Goal: Task Accomplishment & Management: Use online tool/utility

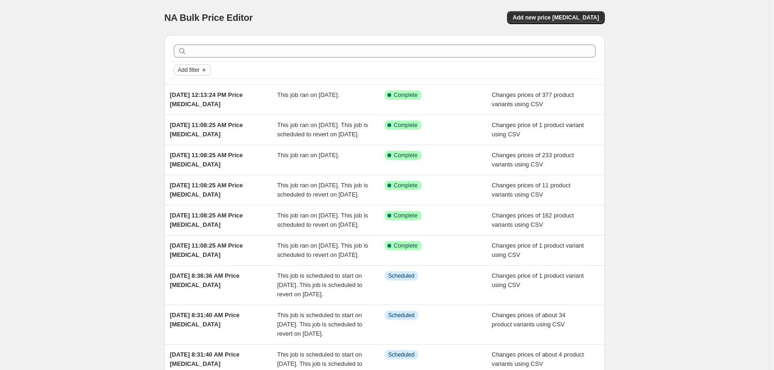
click at [208, 69] on icon "Add filter" at bounding box center [203, 69] width 7 height 7
click at [198, 85] on span "Job status" at bounding box center [195, 88] width 27 height 7
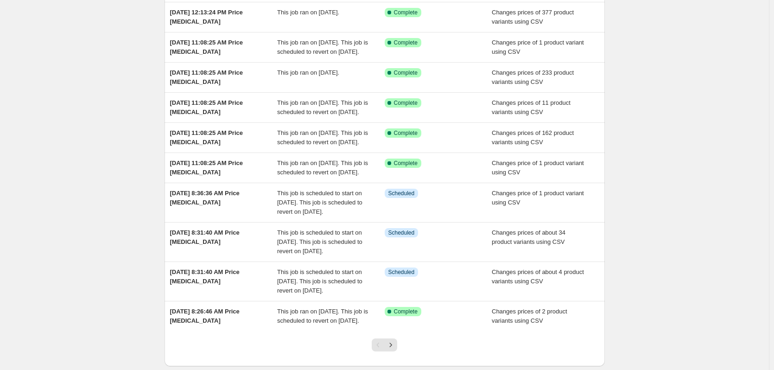
scroll to position [93, 0]
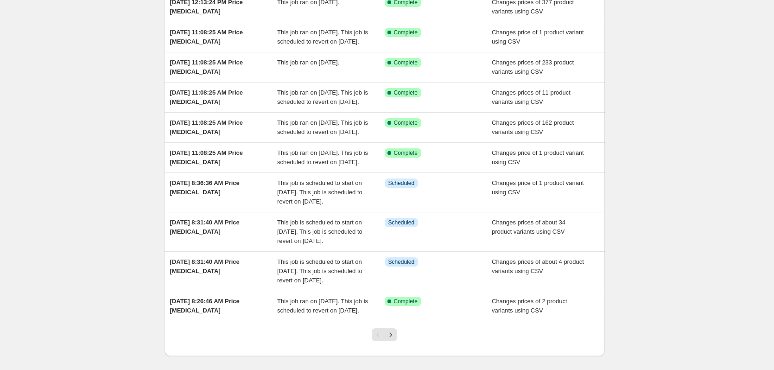
click at [131, 133] on div "NA Bulk Price Editor. This page is ready NA Bulk Price Editor Add new price [ME…" at bounding box center [384, 159] width 769 height 505
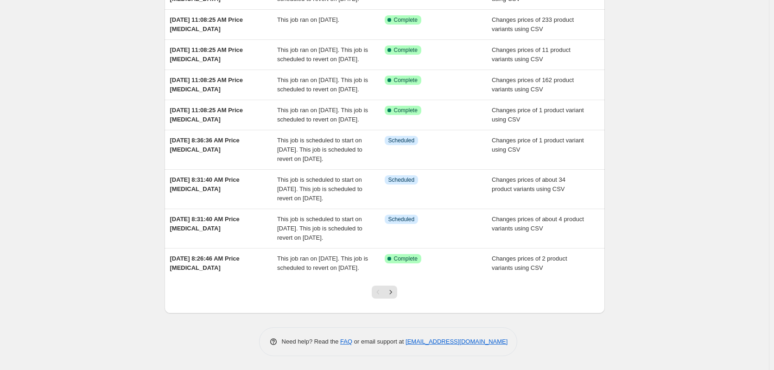
scroll to position [209, 0]
click at [395, 294] on icon "Next" at bounding box center [390, 291] width 9 height 9
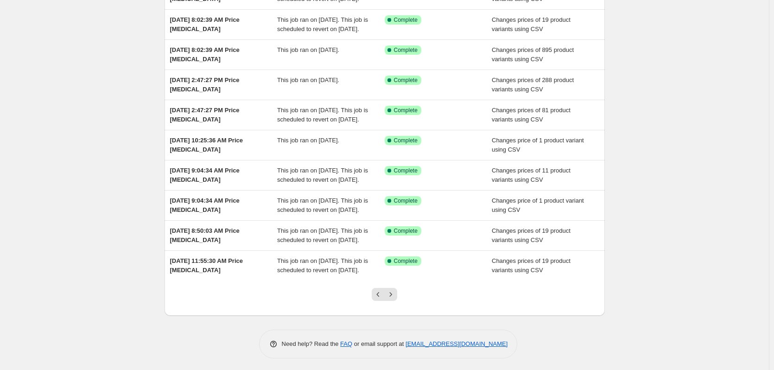
scroll to position [172, 0]
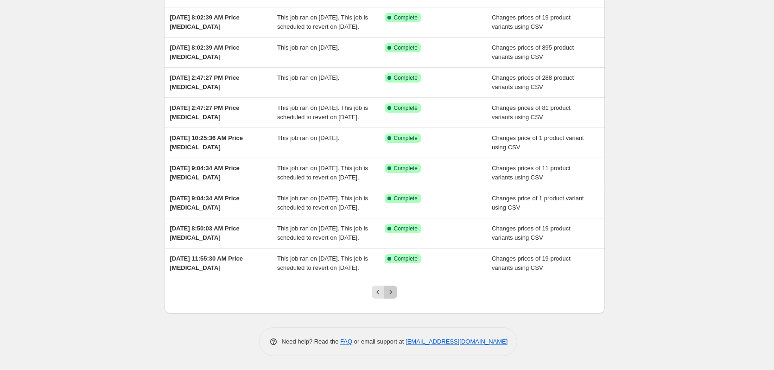
click at [395, 289] on icon "Next" at bounding box center [390, 291] width 9 height 9
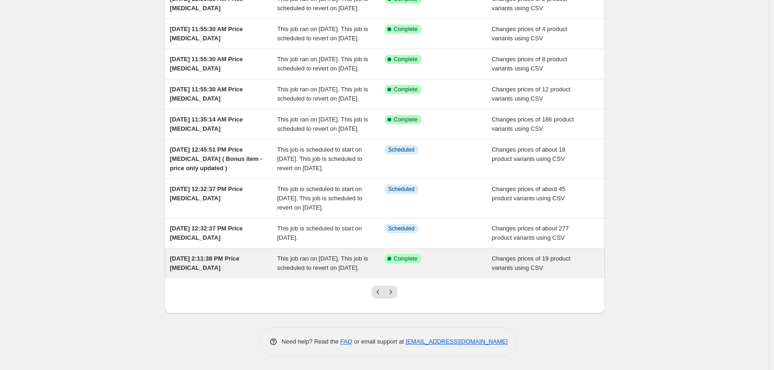
scroll to position [209, 0]
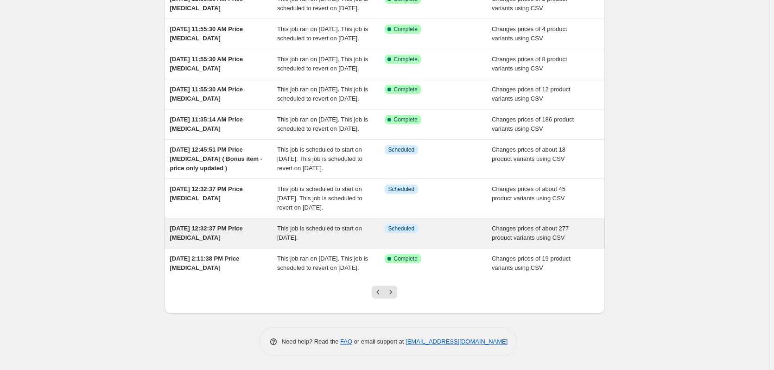
click at [244, 224] on div "[DATE] 12:32:37 PM Price [MEDICAL_DATA]" at bounding box center [223, 233] width 107 height 19
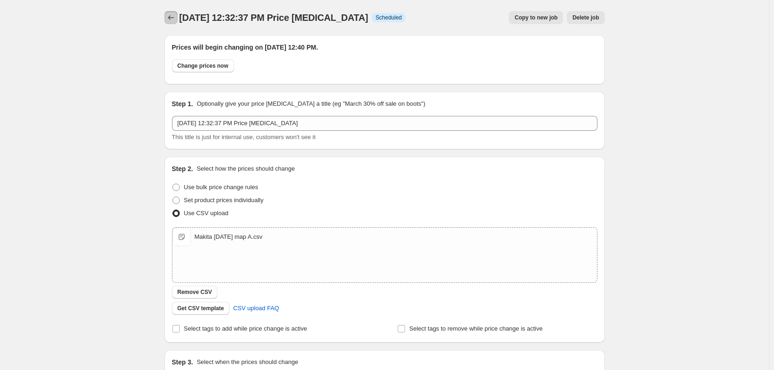
click at [172, 18] on icon "Price change jobs" at bounding box center [170, 17] width 9 height 9
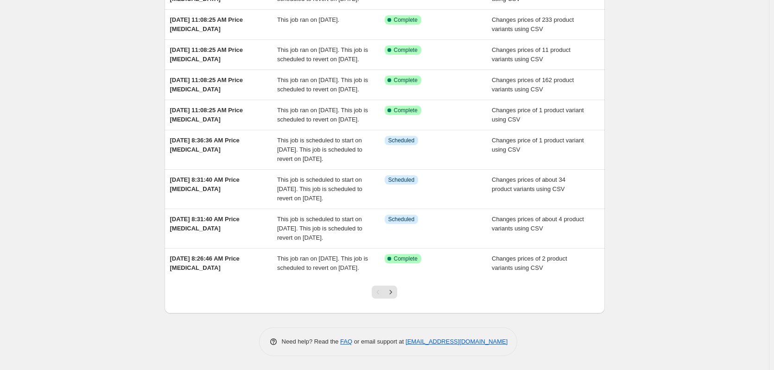
scroll to position [209, 0]
click at [391, 290] on icon "Next" at bounding box center [390, 291] width 9 height 9
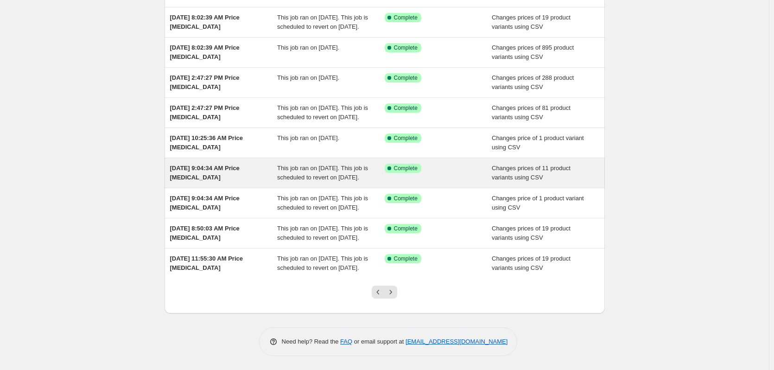
scroll to position [172, 0]
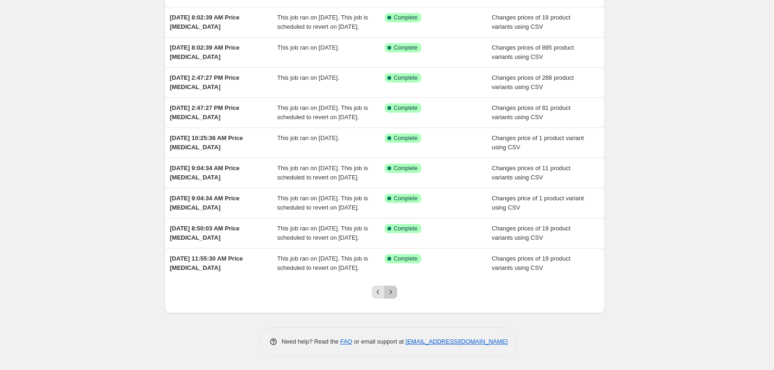
click at [387, 297] on button "Next" at bounding box center [390, 291] width 13 height 13
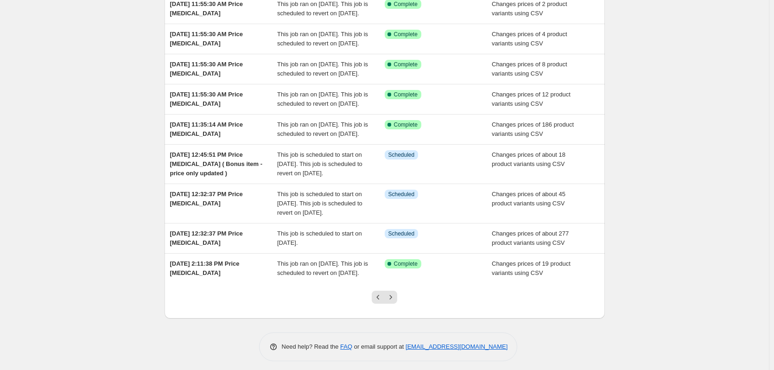
scroll to position [209, 0]
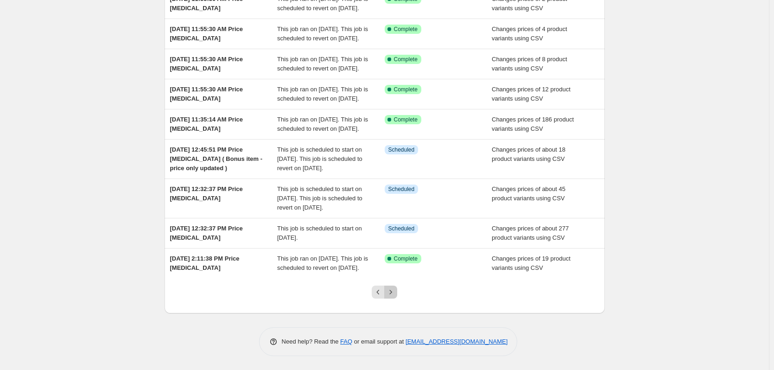
click at [397, 295] on button "Next" at bounding box center [390, 291] width 13 height 13
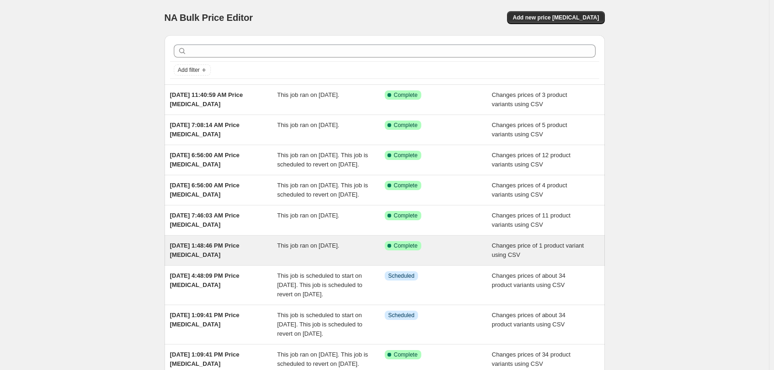
scroll to position [172, 0]
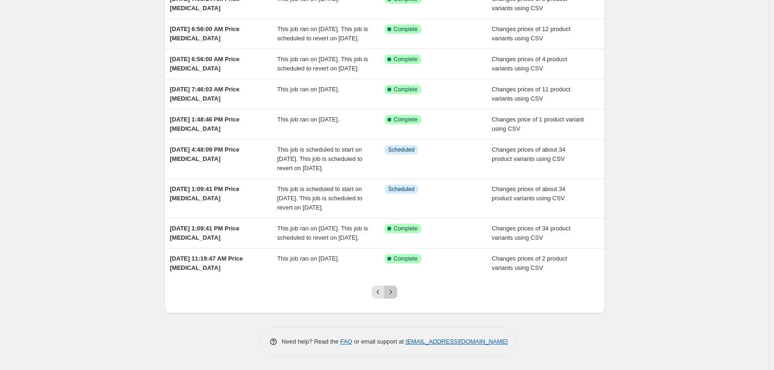
click at [395, 291] on icon "Next" at bounding box center [390, 291] width 9 height 9
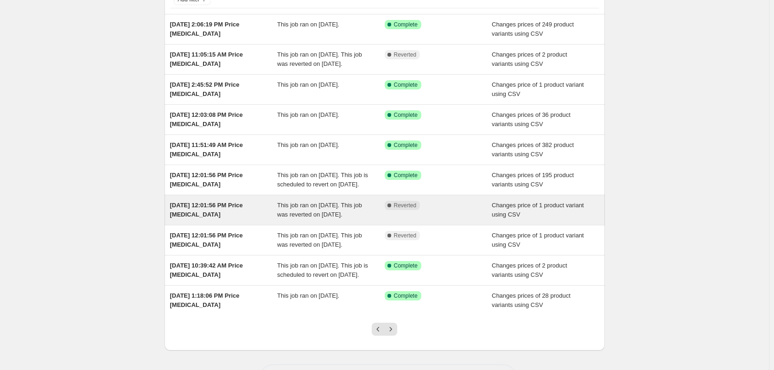
scroll to position [154, 0]
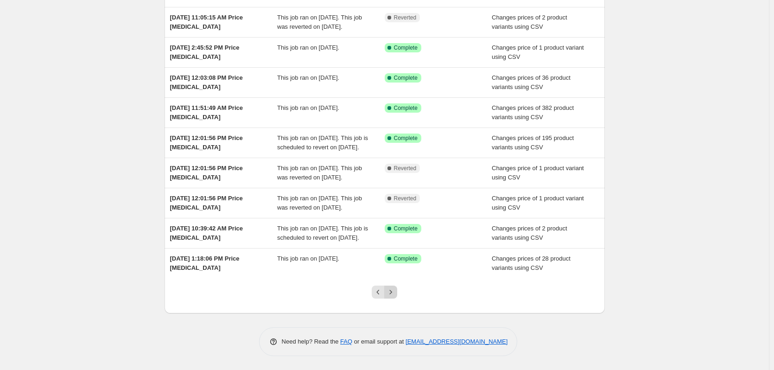
click at [393, 291] on icon "Next" at bounding box center [390, 291] width 9 height 9
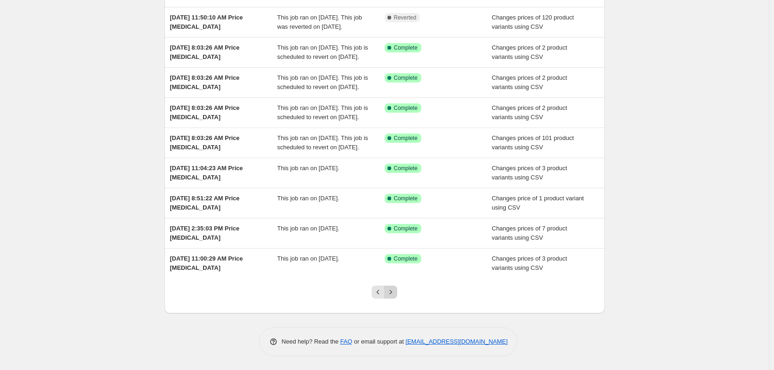
click at [392, 291] on icon "Next" at bounding box center [390, 291] width 9 height 9
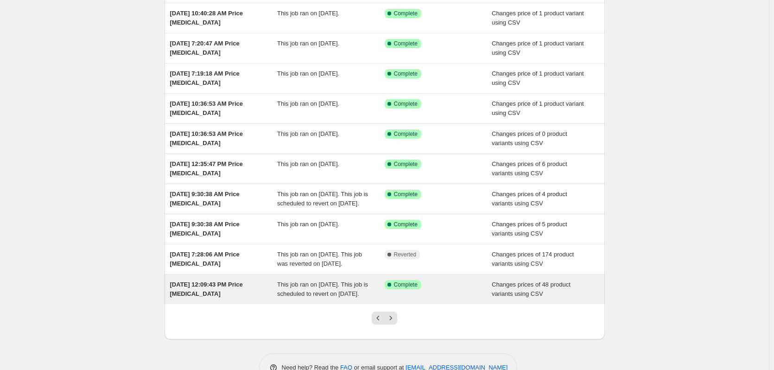
scroll to position [126, 0]
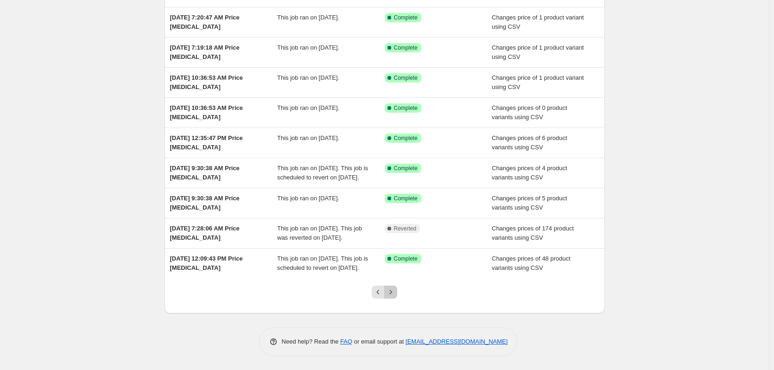
click at [395, 294] on icon "Next" at bounding box center [390, 291] width 9 height 9
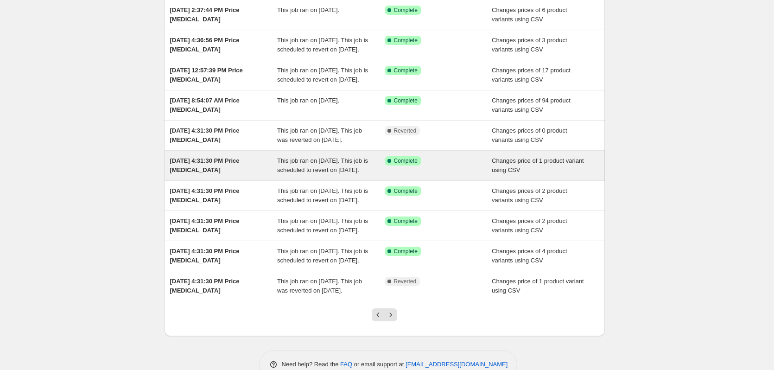
scroll to position [182, 0]
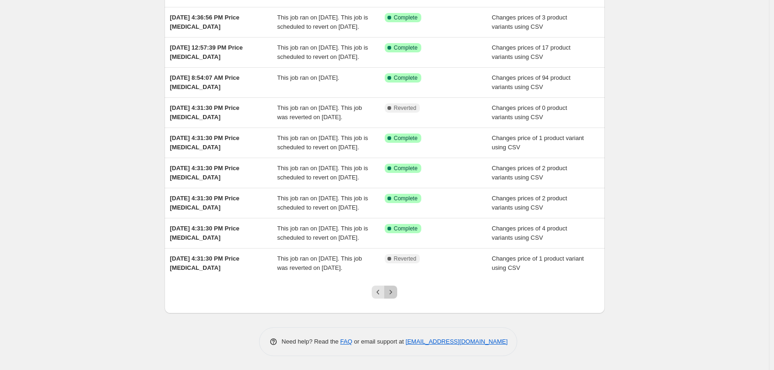
click at [397, 296] on button "Next" at bounding box center [390, 291] width 13 height 13
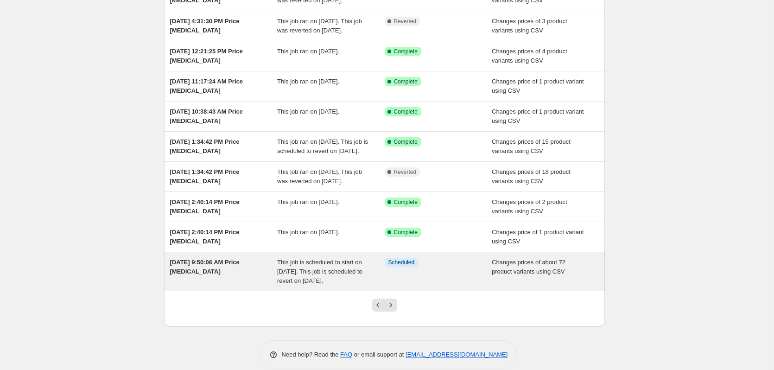
scroll to position [135, 0]
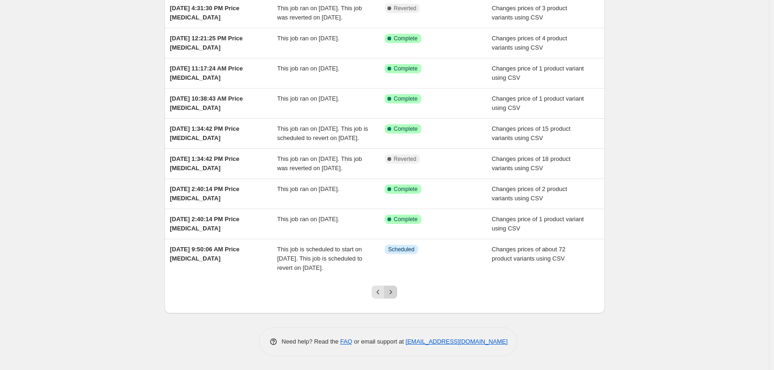
click at [395, 293] on icon "Next" at bounding box center [390, 291] width 9 height 9
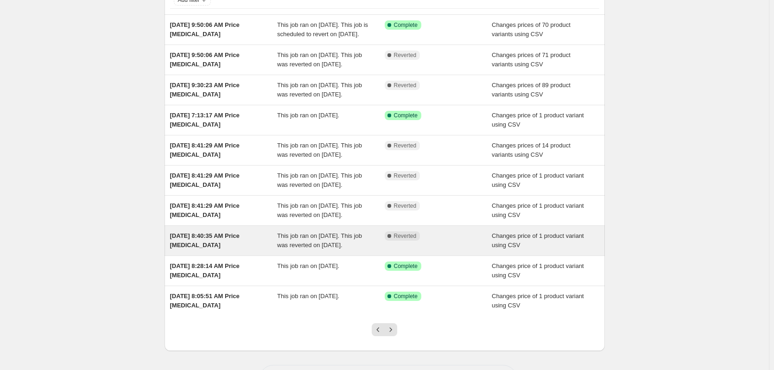
scroll to position [126, 0]
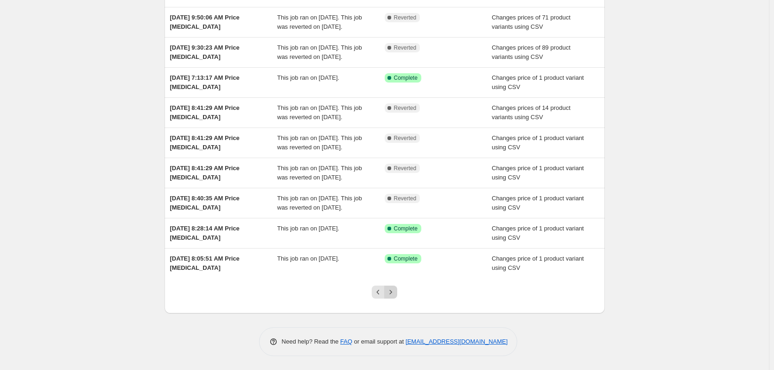
click at [392, 289] on icon "Next" at bounding box center [390, 291] width 9 height 9
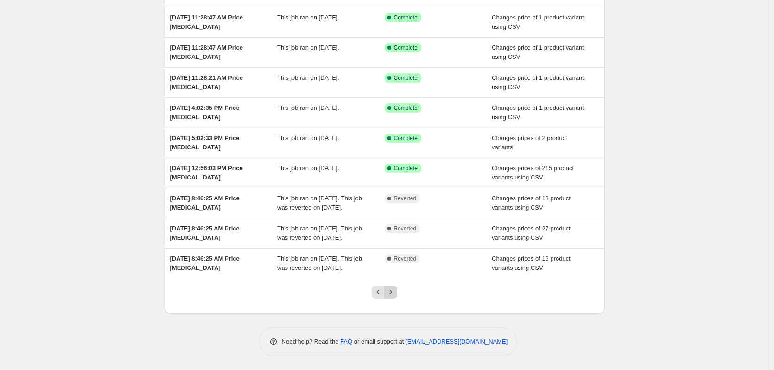
click at [395, 292] on icon "Next" at bounding box center [390, 291] width 9 height 9
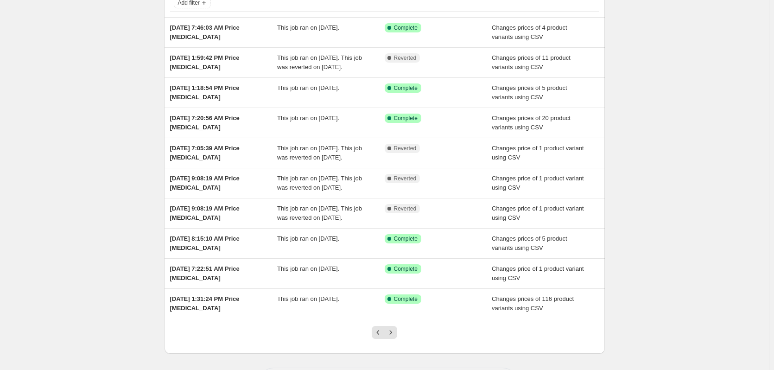
scroll to position [117, 0]
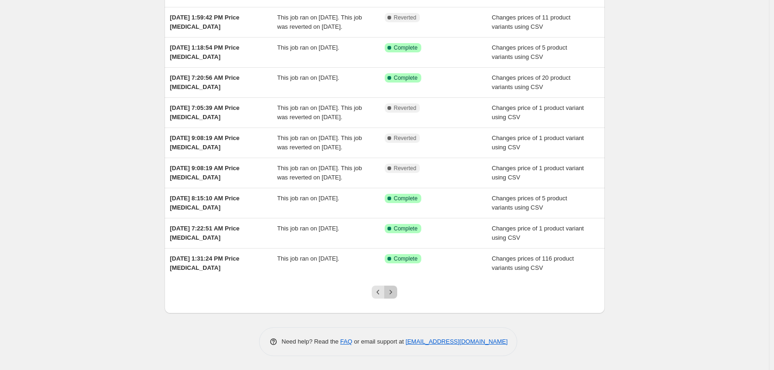
drag, startPoint x: 394, startPoint y: 295, endPoint x: 384, endPoint y: 292, distance: 11.0
click at [394, 295] on icon "Next" at bounding box center [390, 291] width 9 height 9
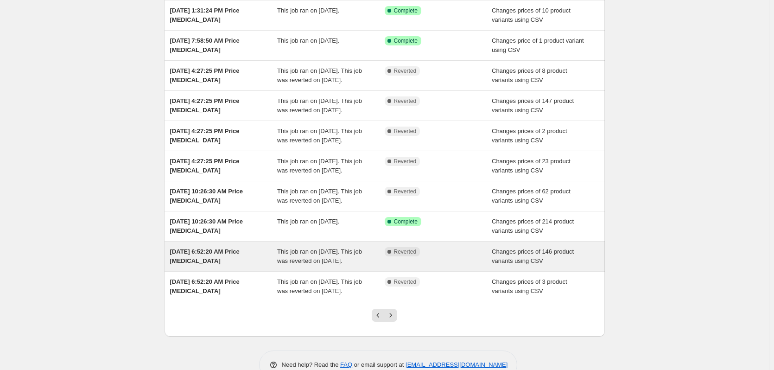
scroll to position [135, 0]
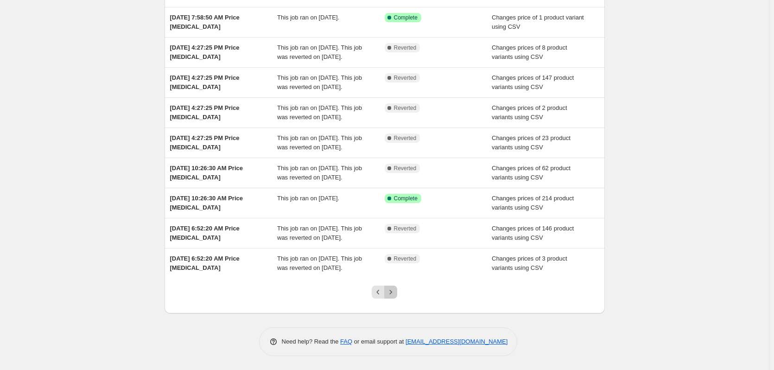
click at [391, 291] on icon "Next" at bounding box center [390, 291] width 9 height 9
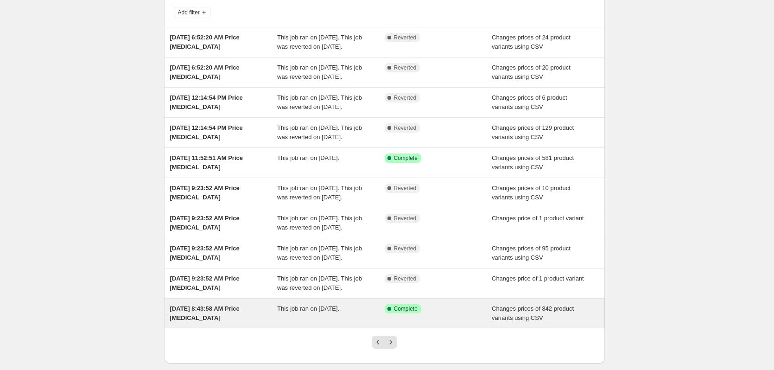
scroll to position [117, 0]
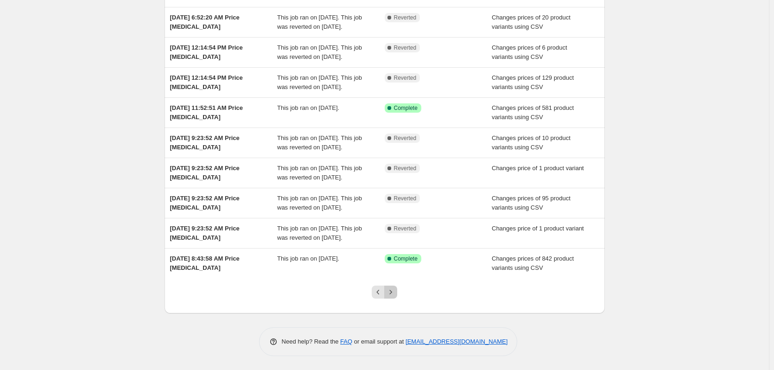
click at [397, 291] on button "Next" at bounding box center [390, 291] width 13 height 13
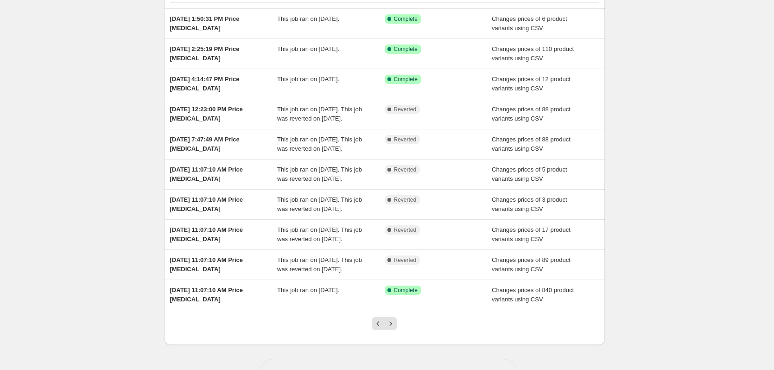
scroll to position [126, 0]
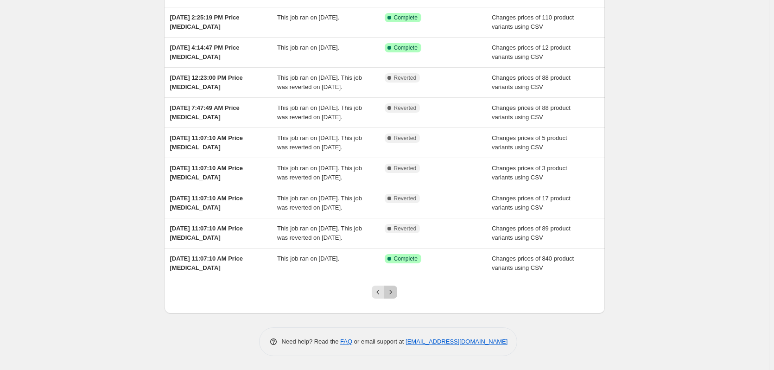
click at [395, 291] on icon "Next" at bounding box center [390, 291] width 9 height 9
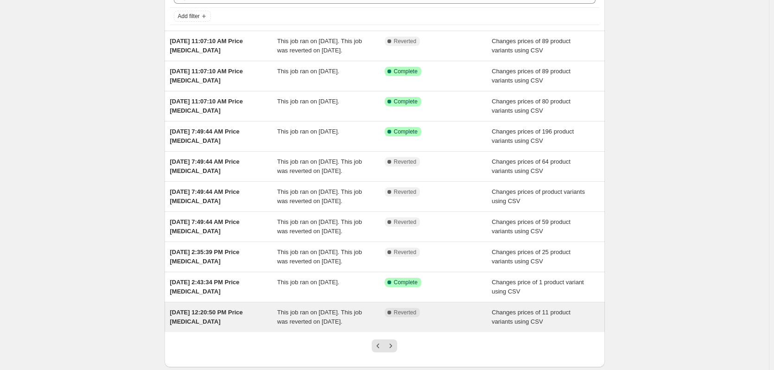
scroll to position [117, 0]
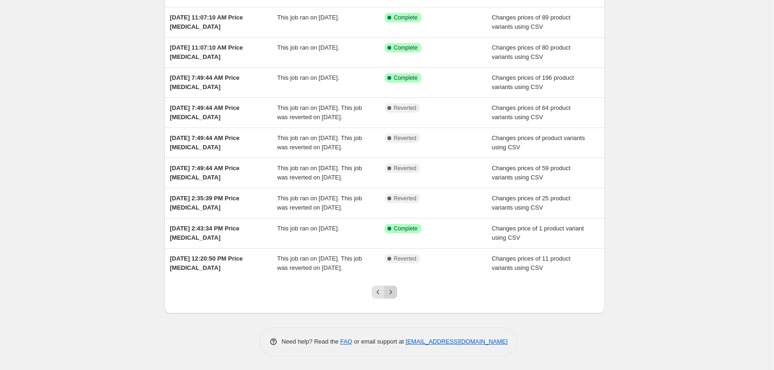
click at [390, 291] on icon "Next" at bounding box center [390, 291] width 9 height 9
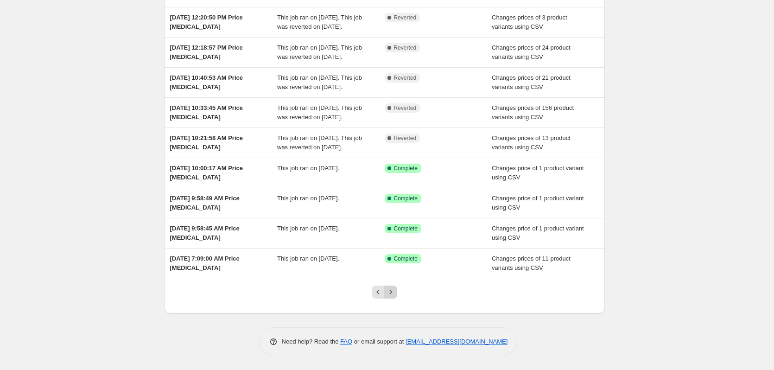
click at [395, 293] on icon "Next" at bounding box center [390, 291] width 9 height 9
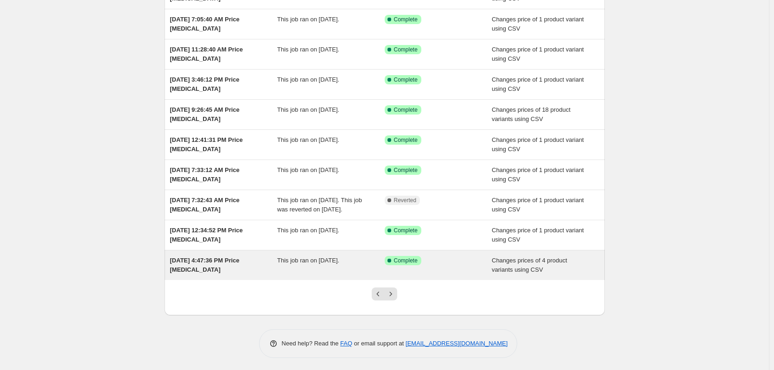
scroll to position [107, 0]
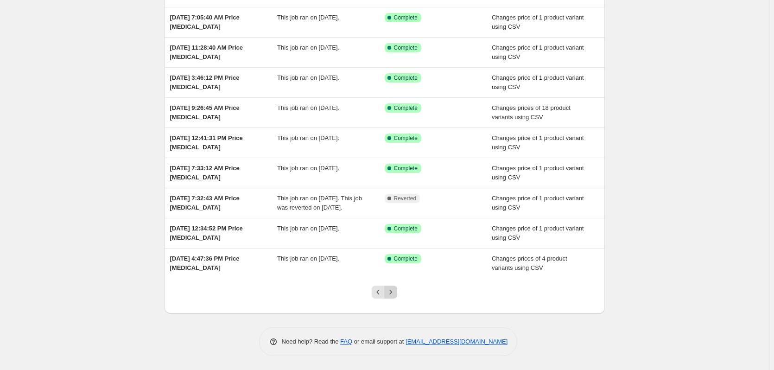
click at [394, 291] on icon "Next" at bounding box center [390, 291] width 9 height 9
click at [395, 290] on icon "Next" at bounding box center [390, 291] width 9 height 9
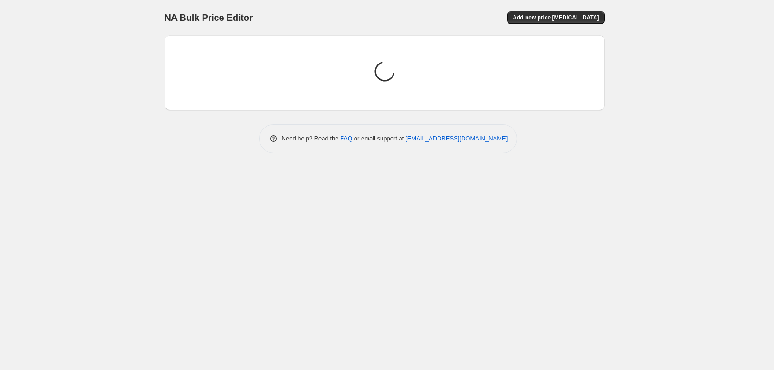
scroll to position [0, 0]
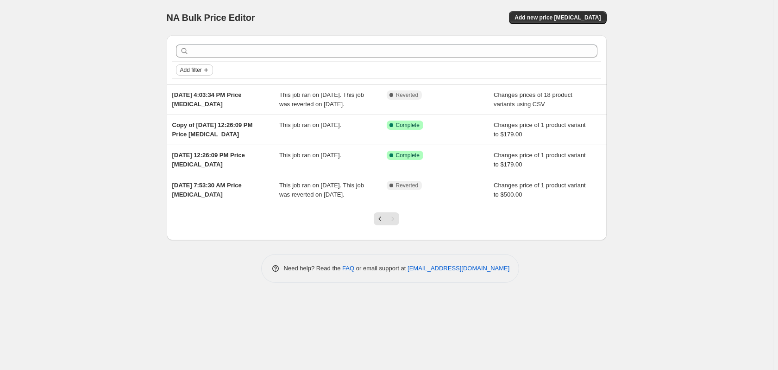
click at [197, 69] on span "Add filter" at bounding box center [191, 69] width 22 height 7
click at [189, 89] on span "Job status" at bounding box center [195, 88] width 27 height 7
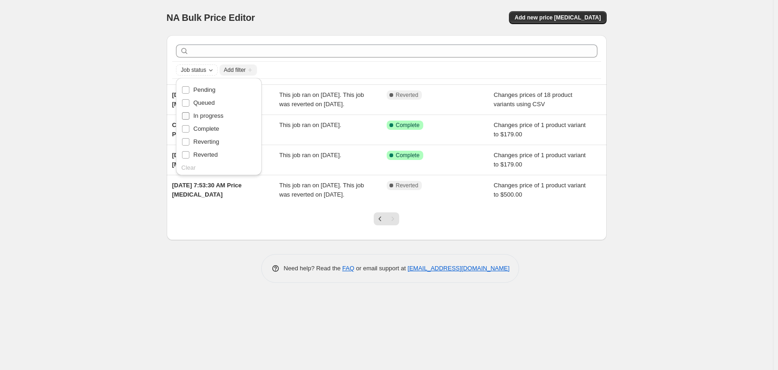
click at [211, 116] on span "In progress" at bounding box center [209, 115] width 30 height 7
click at [189, 116] on input "In progress" at bounding box center [185, 115] width 7 height 7
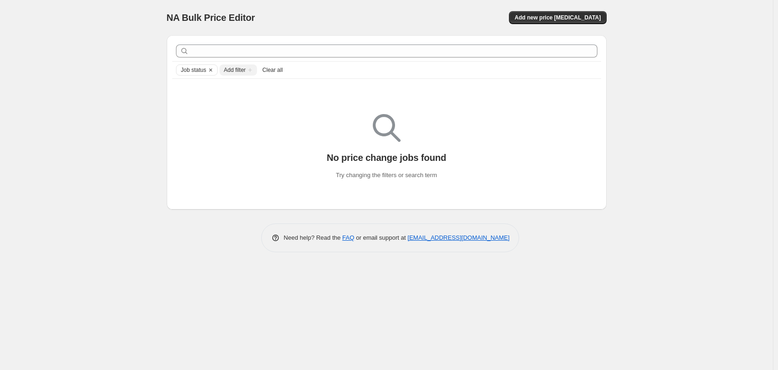
click at [271, 74] on button "Clear all" at bounding box center [273, 69] width 28 height 11
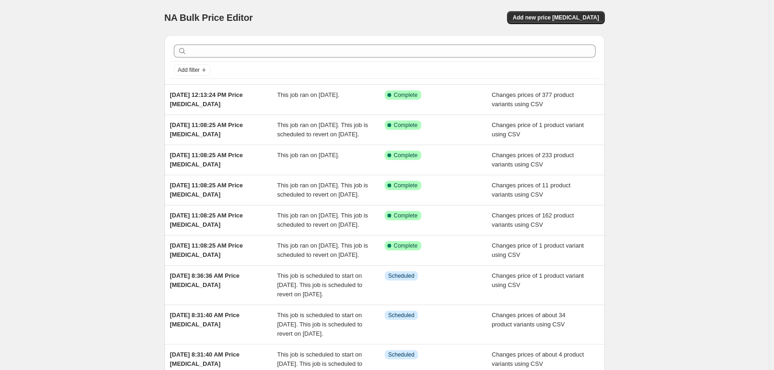
scroll to position [209, 0]
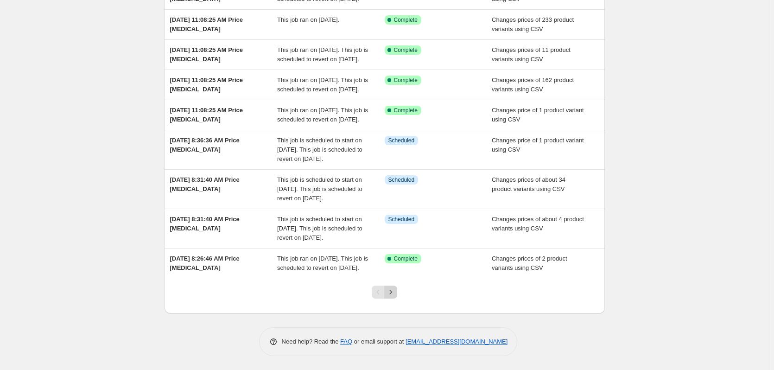
click at [390, 290] on icon "Next" at bounding box center [390, 291] width 9 height 9
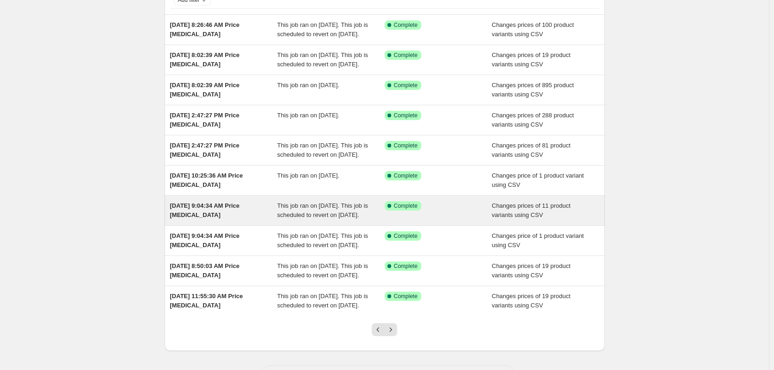
scroll to position [172, 0]
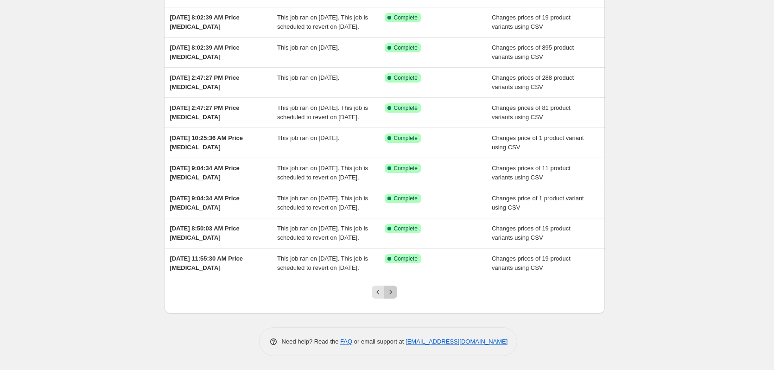
click at [392, 291] on icon "Next" at bounding box center [390, 291] width 9 height 9
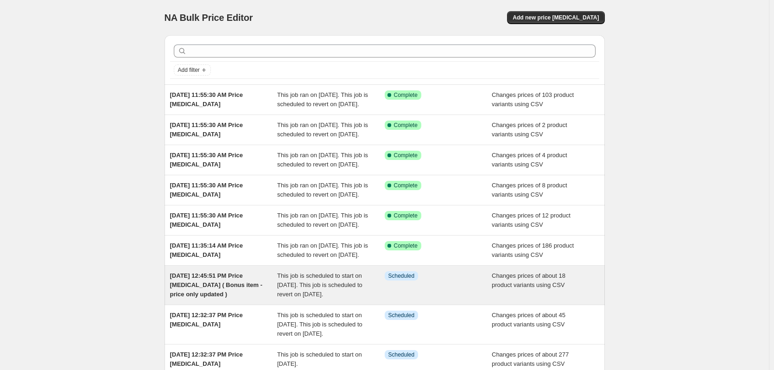
scroll to position [209, 0]
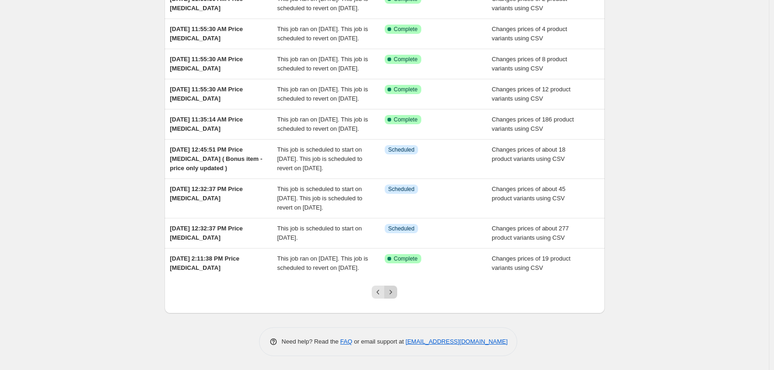
click at [394, 290] on icon "Next" at bounding box center [390, 291] width 9 height 9
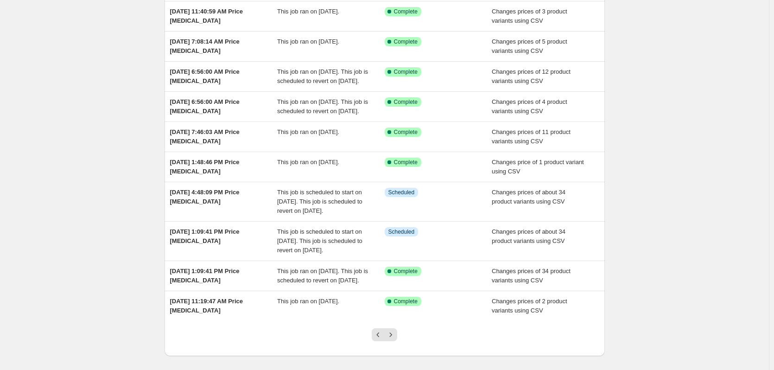
scroll to position [172, 0]
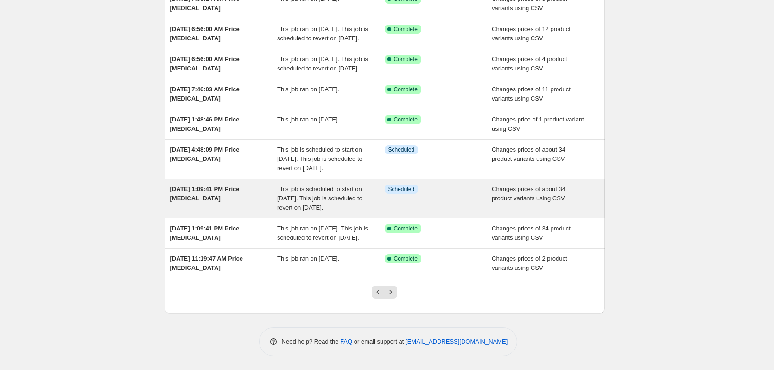
click at [249, 186] on div "Aug 20, 2025, 1:09:41 PM Price change job" at bounding box center [223, 198] width 107 height 28
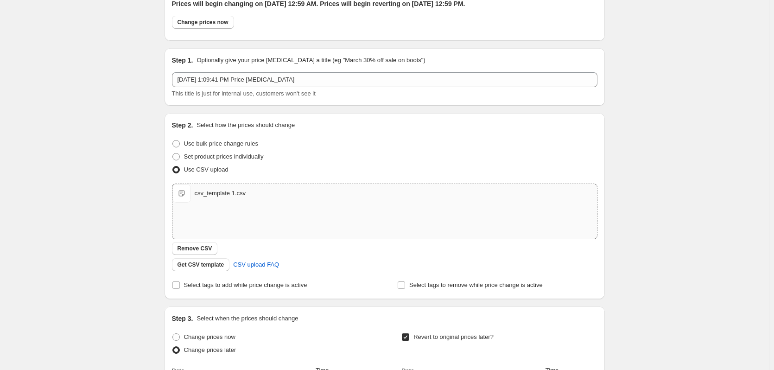
scroll to position [43, 0]
click at [217, 192] on div "csv_template 1.csv" at bounding box center [220, 193] width 51 height 9
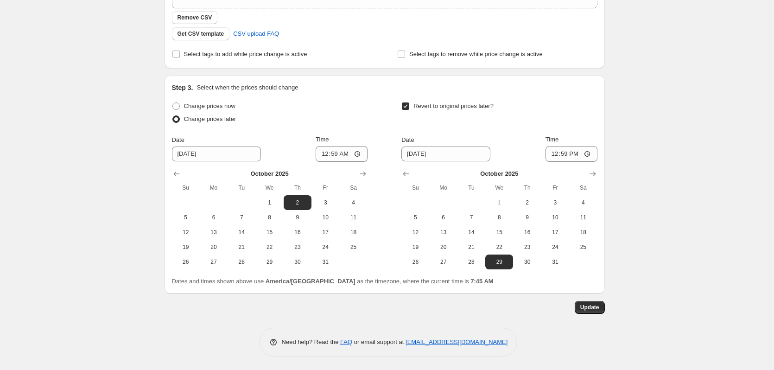
scroll to position [275, 0]
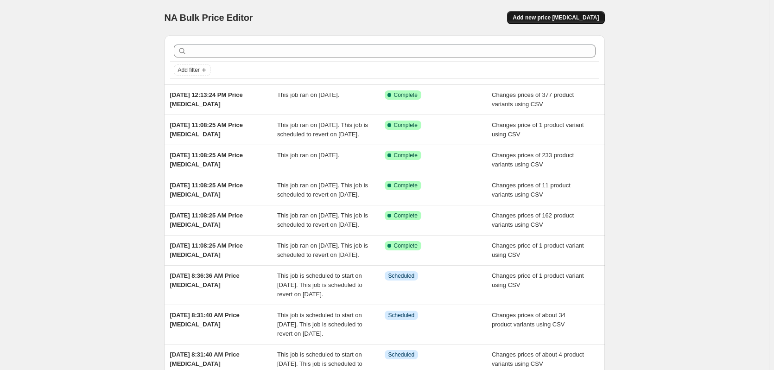
click at [578, 20] on span "Add new price change job" at bounding box center [555, 17] width 86 height 7
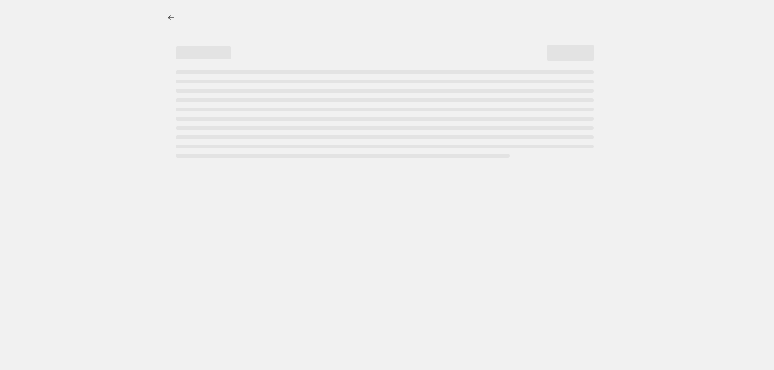
select select "percentage"
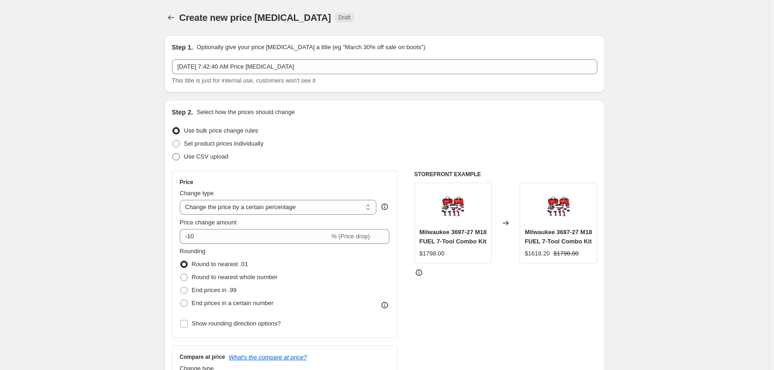
click at [213, 156] on span "Use CSV upload" at bounding box center [206, 156] width 44 height 7
click at [173, 153] on input "Use CSV upload" at bounding box center [172, 153] width 0 height 0
radio input "true"
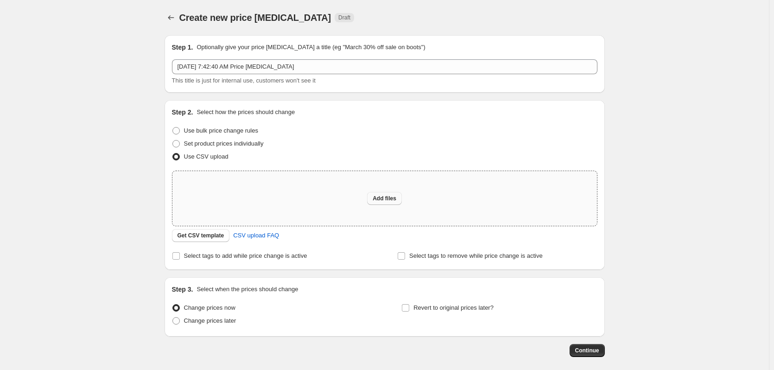
click at [396, 199] on span "Add files" at bounding box center [384, 198] width 24 height 7
type input "C:\fakepath\csv_template 1.csv"
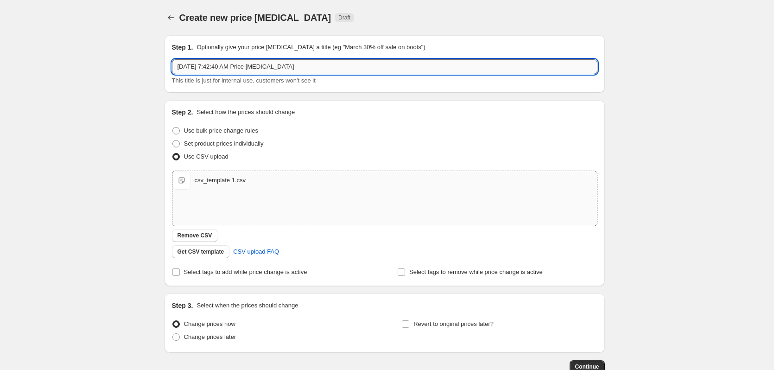
click at [300, 66] on input "Sep 25, 2025, 7:42:40 AM Price change job" at bounding box center [384, 66] width 425 height 15
click at [305, 67] on input "Sep 25, 2025, 7:42:40 AM Price change job Metabo Sep" at bounding box center [384, 66] width 425 height 15
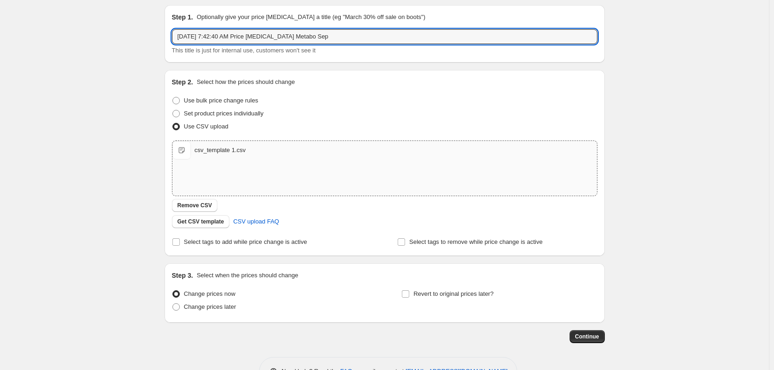
scroll to position [60, 0]
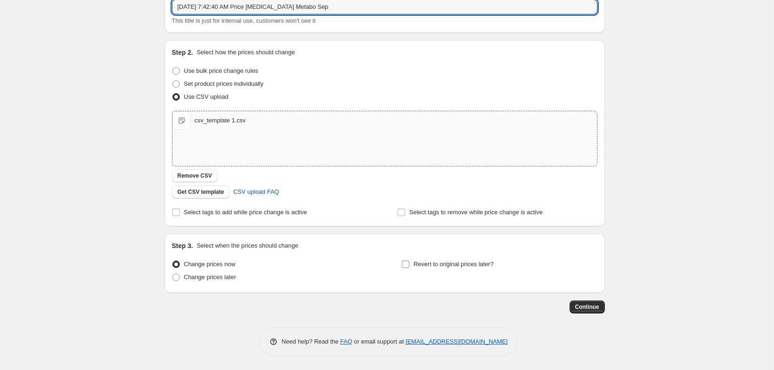
type input "Sep 25, 2025, 7:42:40 AM Price change job Metabo Sep"
click at [463, 261] on span "Revert to original prices later?" at bounding box center [453, 263] width 80 height 7
click at [409, 261] on input "Revert to original prices later?" at bounding box center [405, 263] width 7 height 7
checkbox input "true"
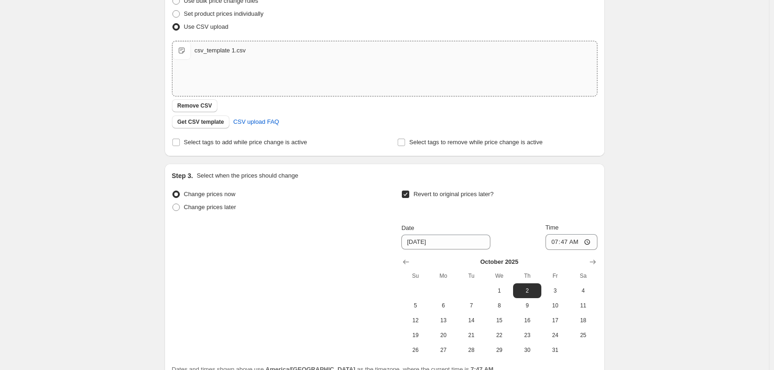
scroll to position [218, 0]
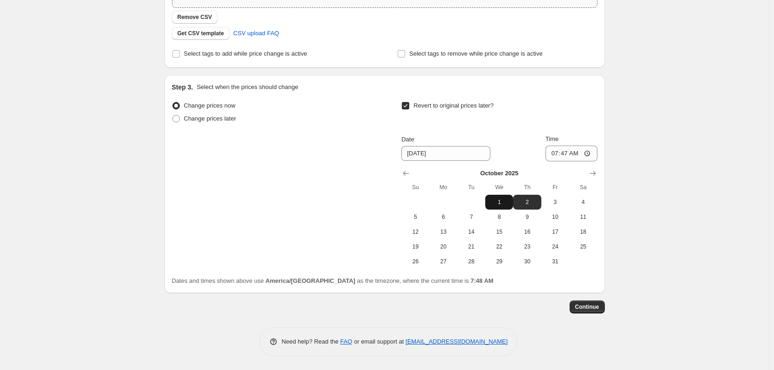
click at [503, 201] on span "1" at bounding box center [499, 201] width 20 height 7
type input "10/1/2025"
click at [559, 154] on input "07:47" at bounding box center [571, 153] width 52 height 16
type input "12:59"
click at [592, 304] on span "Continue" at bounding box center [587, 306] width 24 height 7
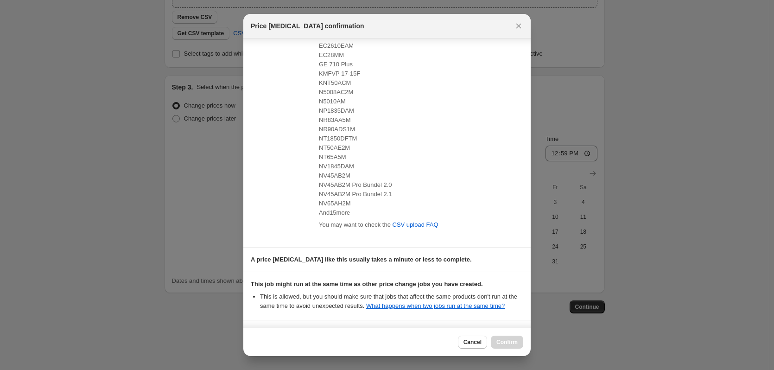
scroll to position [171, 0]
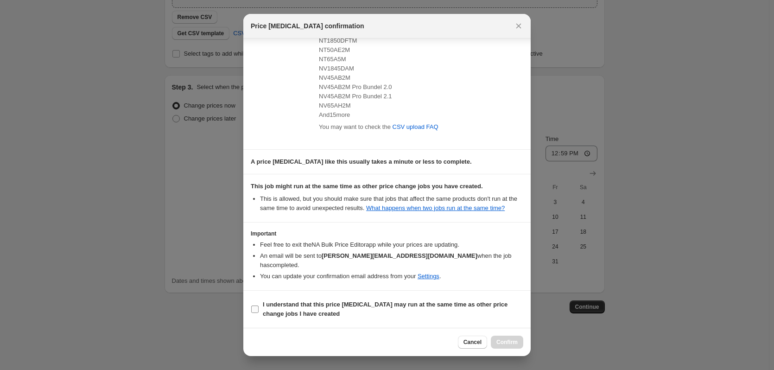
click at [285, 304] on b "I understand that this price change job may run at the same time as other price…" at bounding box center [385, 309] width 245 height 16
click at [259, 305] on input "I understand that this price change job may run at the same time as other price…" at bounding box center [254, 308] width 7 height 7
checkbox input "true"
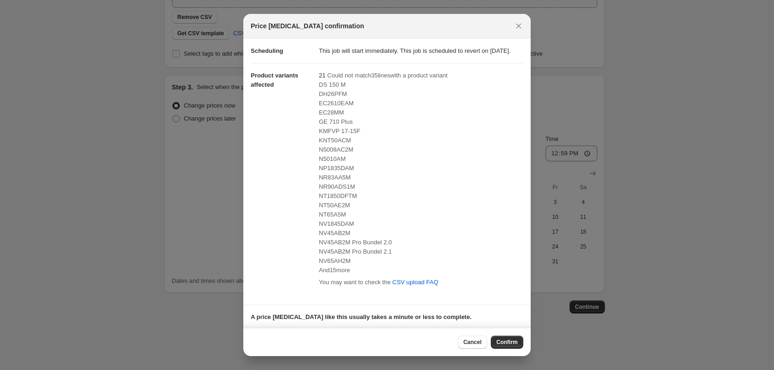
scroll to position [0, 0]
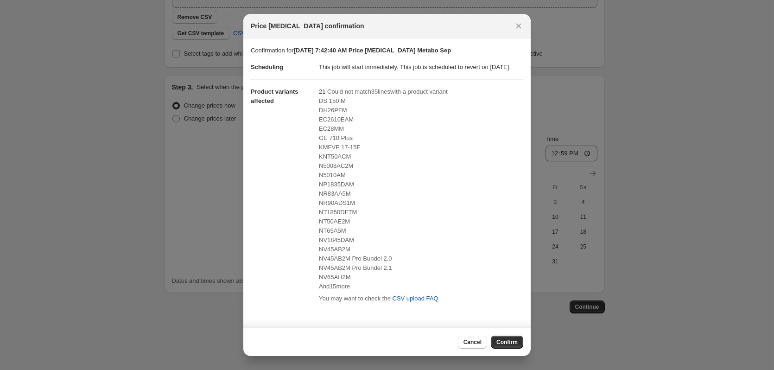
click at [525, 26] on div "Price change job confirmation" at bounding box center [386, 26] width 287 height 25
click at [519, 25] on icon "Close" at bounding box center [518, 26] width 5 height 5
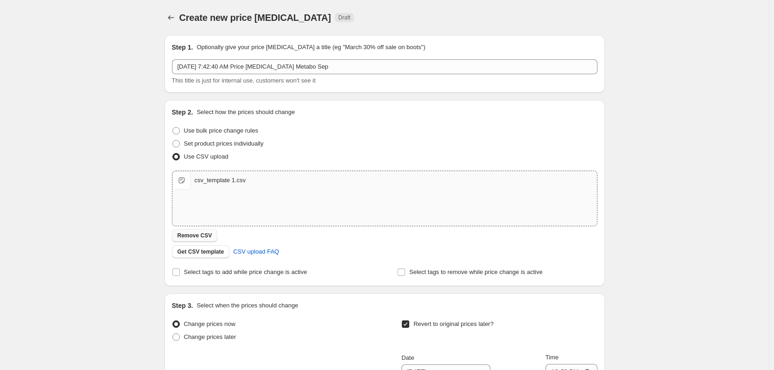
click at [206, 232] on button "Remove CSV" at bounding box center [195, 235] width 46 height 13
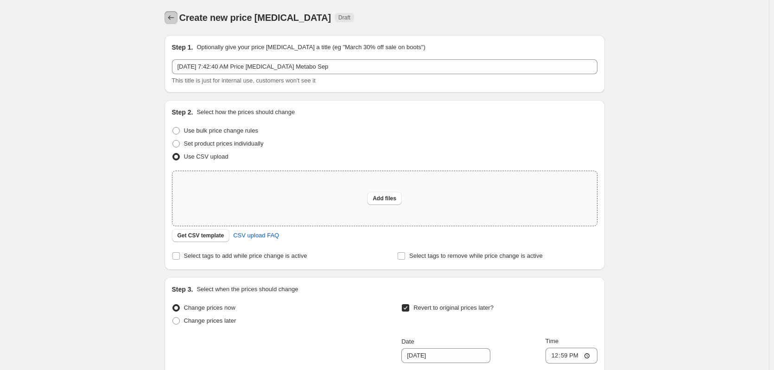
click at [174, 18] on icon "Price change jobs" at bounding box center [170, 17] width 9 height 9
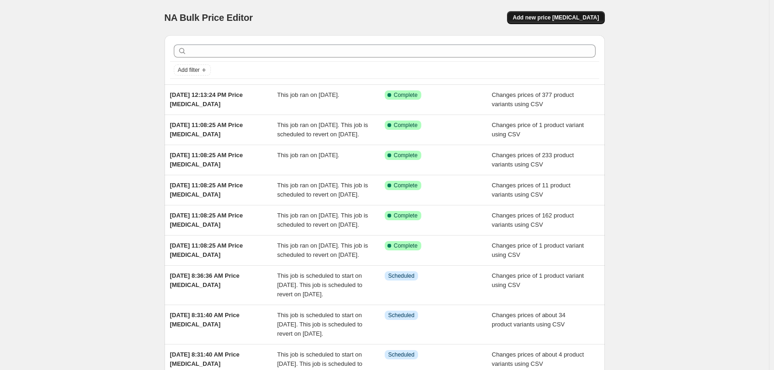
click at [558, 19] on span "Add new price change job" at bounding box center [555, 17] width 86 height 7
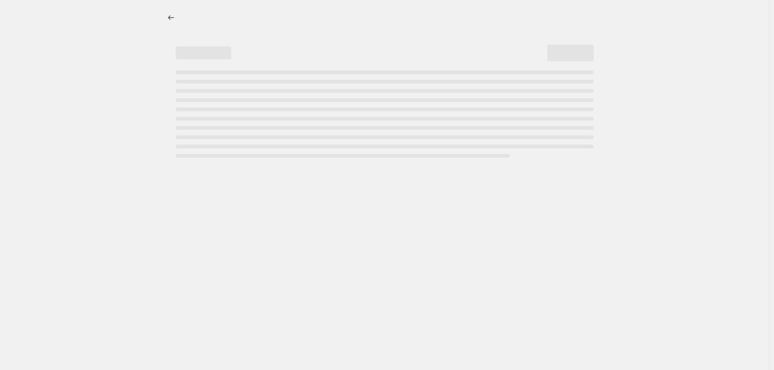
select select "percentage"
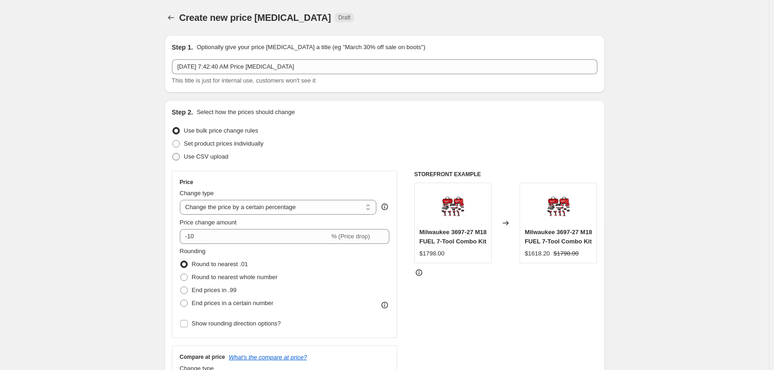
click at [227, 158] on span "Use CSV upload" at bounding box center [206, 156] width 44 height 7
click at [173, 153] on input "Use CSV upload" at bounding box center [172, 153] width 0 height 0
radio input "true"
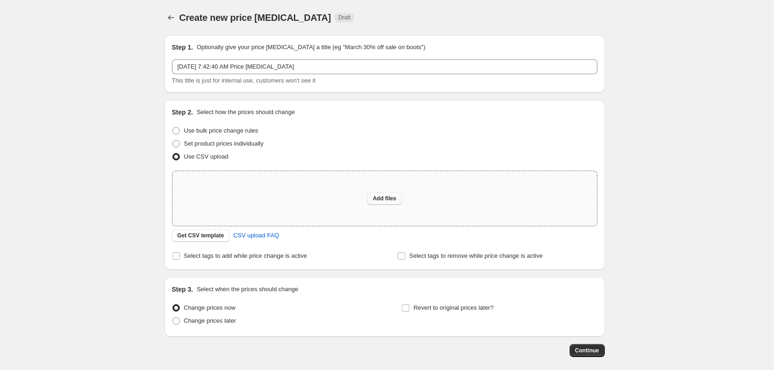
click at [378, 196] on span "Add files" at bounding box center [384, 198] width 24 height 7
type input "C:\fakepath\csv_template 1.csv"
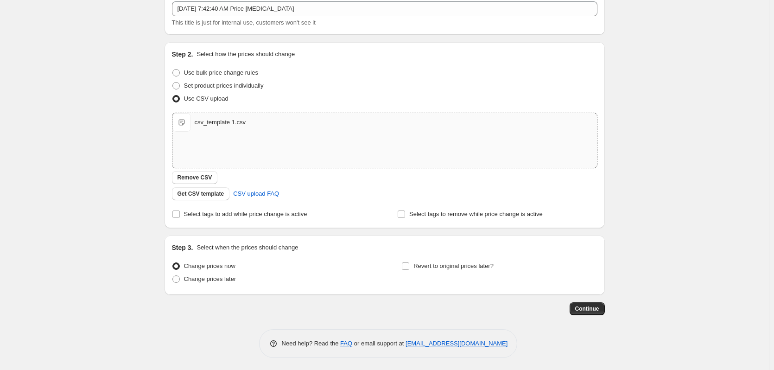
scroll to position [60, 0]
click at [449, 260] on span "Revert to original prices later?" at bounding box center [453, 263] width 80 height 7
click at [409, 260] on input "Revert to original prices later?" at bounding box center [405, 263] width 7 height 7
checkbox input "true"
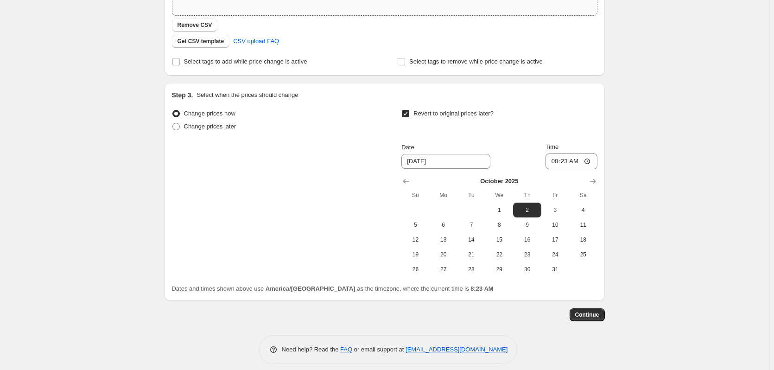
scroll to position [218, 0]
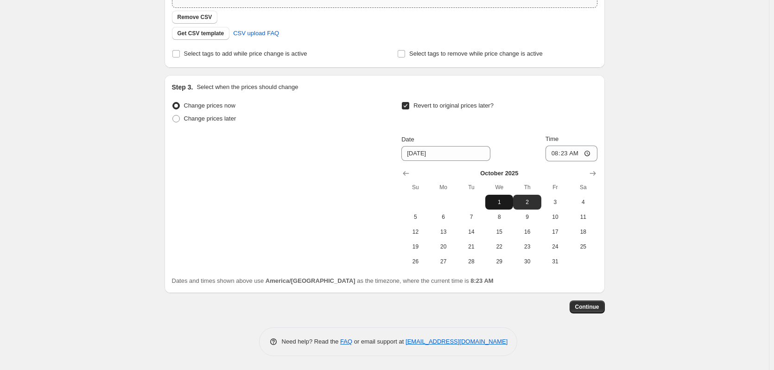
click at [500, 204] on span "1" at bounding box center [499, 201] width 20 height 7
type input "10/1/2025"
click at [556, 154] on input "08:23" at bounding box center [571, 153] width 52 height 16
type input "12:59"
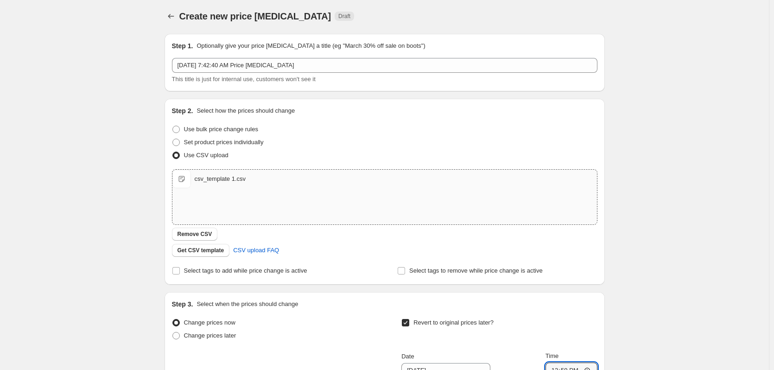
scroll to position [0, 0]
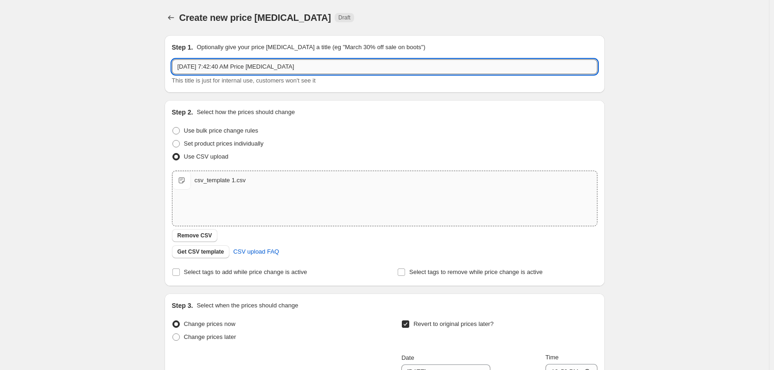
click at [315, 69] on input "Sep 25, 2025, 7:42:40 AM Price change job" at bounding box center [384, 66] width 425 height 15
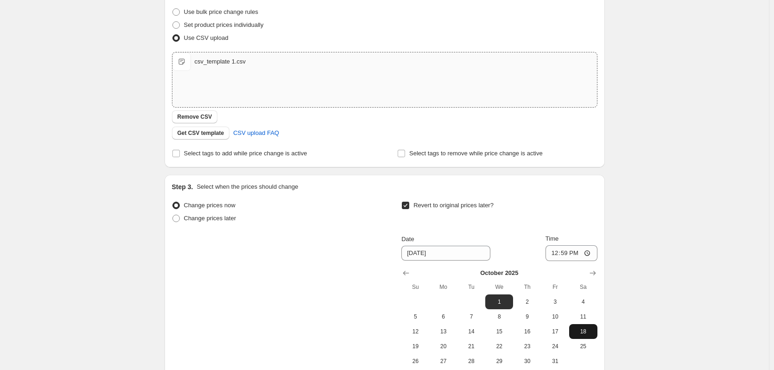
scroll to position [218, 0]
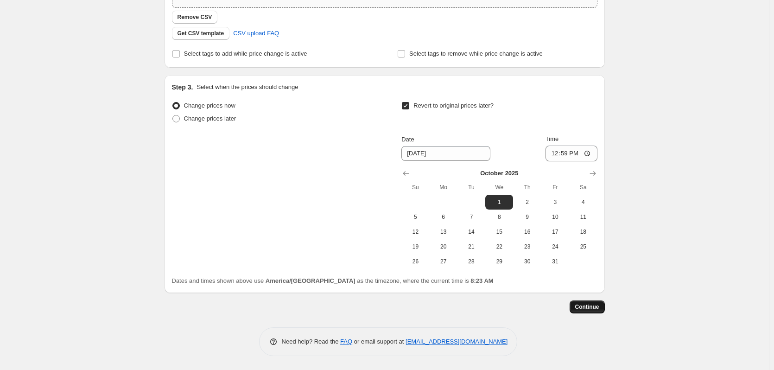
type input "Sep 25, 2025, 7:42:40 AM Price change job Metabo Sep"
click at [587, 304] on span "Continue" at bounding box center [587, 306] width 24 height 7
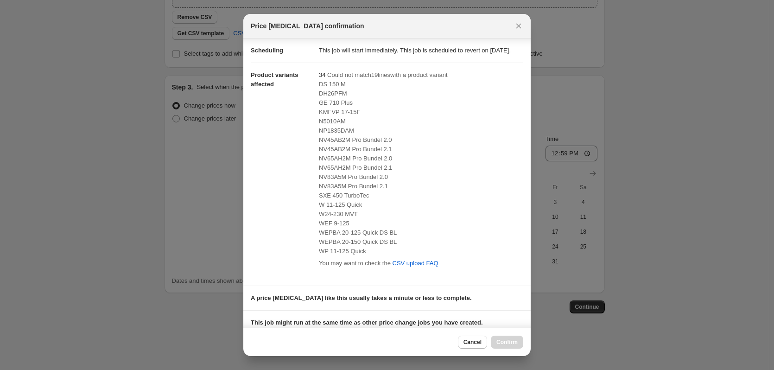
scroll to position [14, 0]
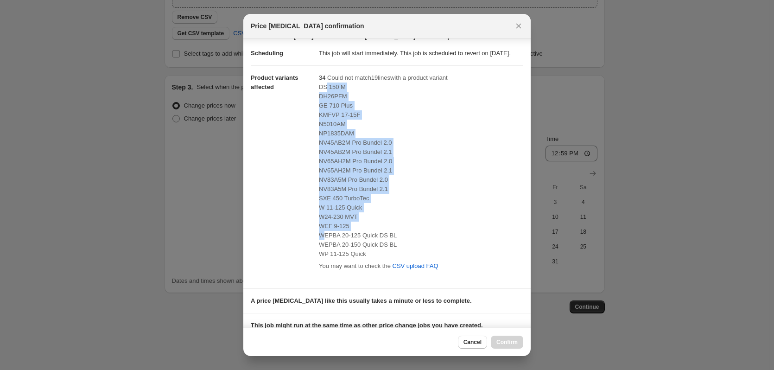
drag, startPoint x: 326, startPoint y: 101, endPoint x: 323, endPoint y: 243, distance: 142.7
click at [323, 243] on div "DS 150 M DH26PFM GE 710 Plus KMFVP 17-15F N5010AM NP1835DAM NV45AB2M Pro Bundel…" at bounding box center [421, 170] width 204 height 176
click at [340, 166] on div "NV65AH2M Pro Bundel 2.0" at bounding box center [421, 161] width 204 height 9
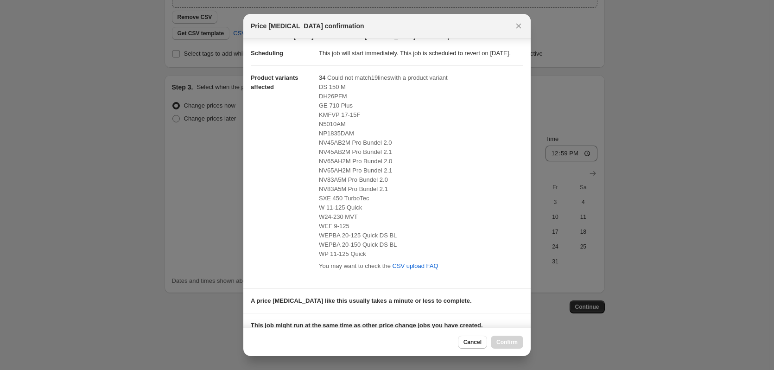
click at [334, 127] on span "N5010AM" at bounding box center [332, 123] width 27 height 7
copy span "N5010AM"
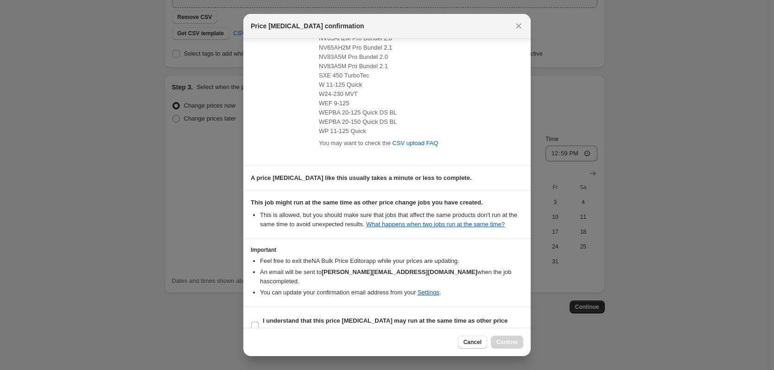
scroll to position [153, 0]
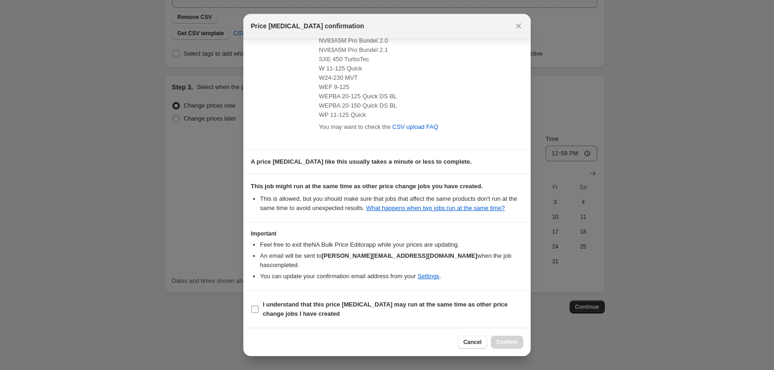
click at [284, 303] on b "I understand that this price change job may run at the same time as other price…" at bounding box center [385, 309] width 245 height 16
click at [259, 305] on input "I understand that this price change job may run at the same time as other price…" at bounding box center [254, 308] width 7 height 7
checkbox input "true"
click at [509, 340] on span "Confirm" at bounding box center [506, 341] width 21 height 7
